Goal: Find specific page/section: Find specific page/section

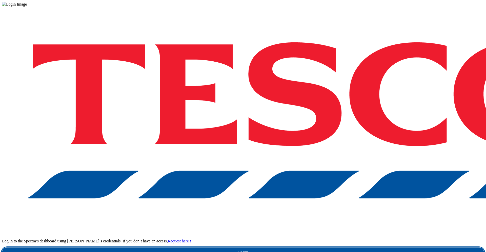
click at [377, 248] on link "Login" at bounding box center [243, 253] width 482 height 10
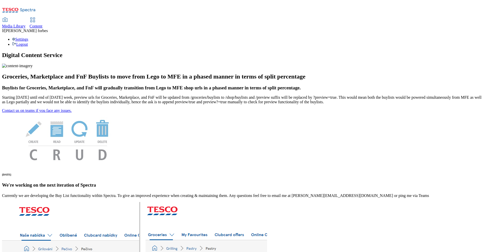
click at [26, 24] on span "Media Library" at bounding box center [14, 26] width 24 height 4
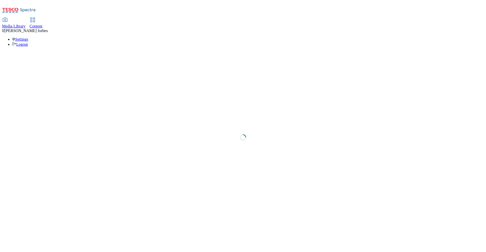
select select "flare-ghs-mktg"
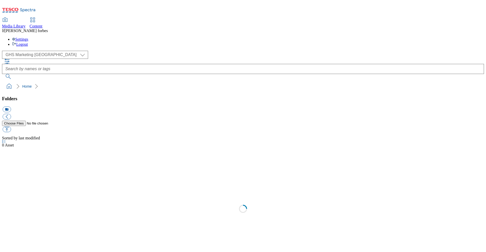
scroll to position [0, 0]
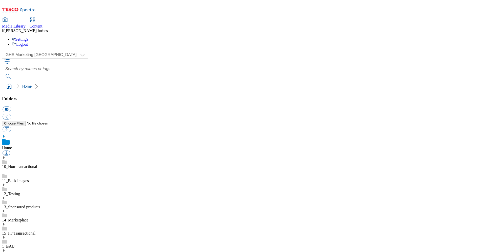
click at [5, 236] on use at bounding box center [3, 237] width 1 height 3
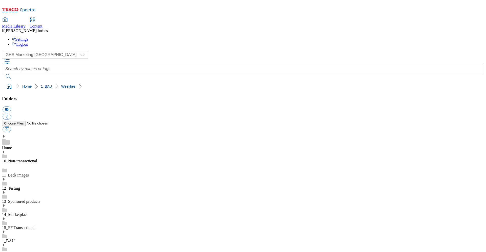
scroll to position [18, 0]
click at [94, 217] on div "15_FF Transactional" at bounding box center [243, 223] width 482 height 13
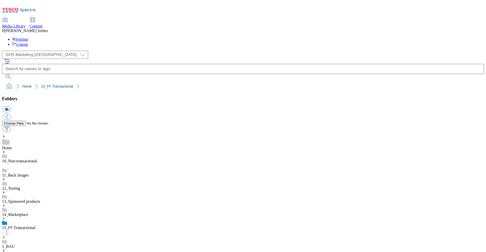
scroll to position [395, 0]
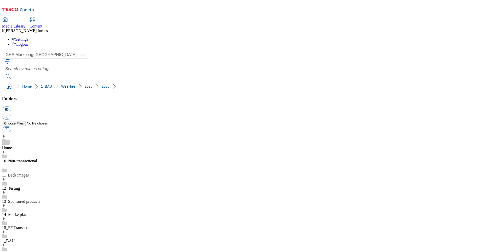
scroll to position [41, 0]
